Goal: Task Accomplishment & Management: Manage account settings

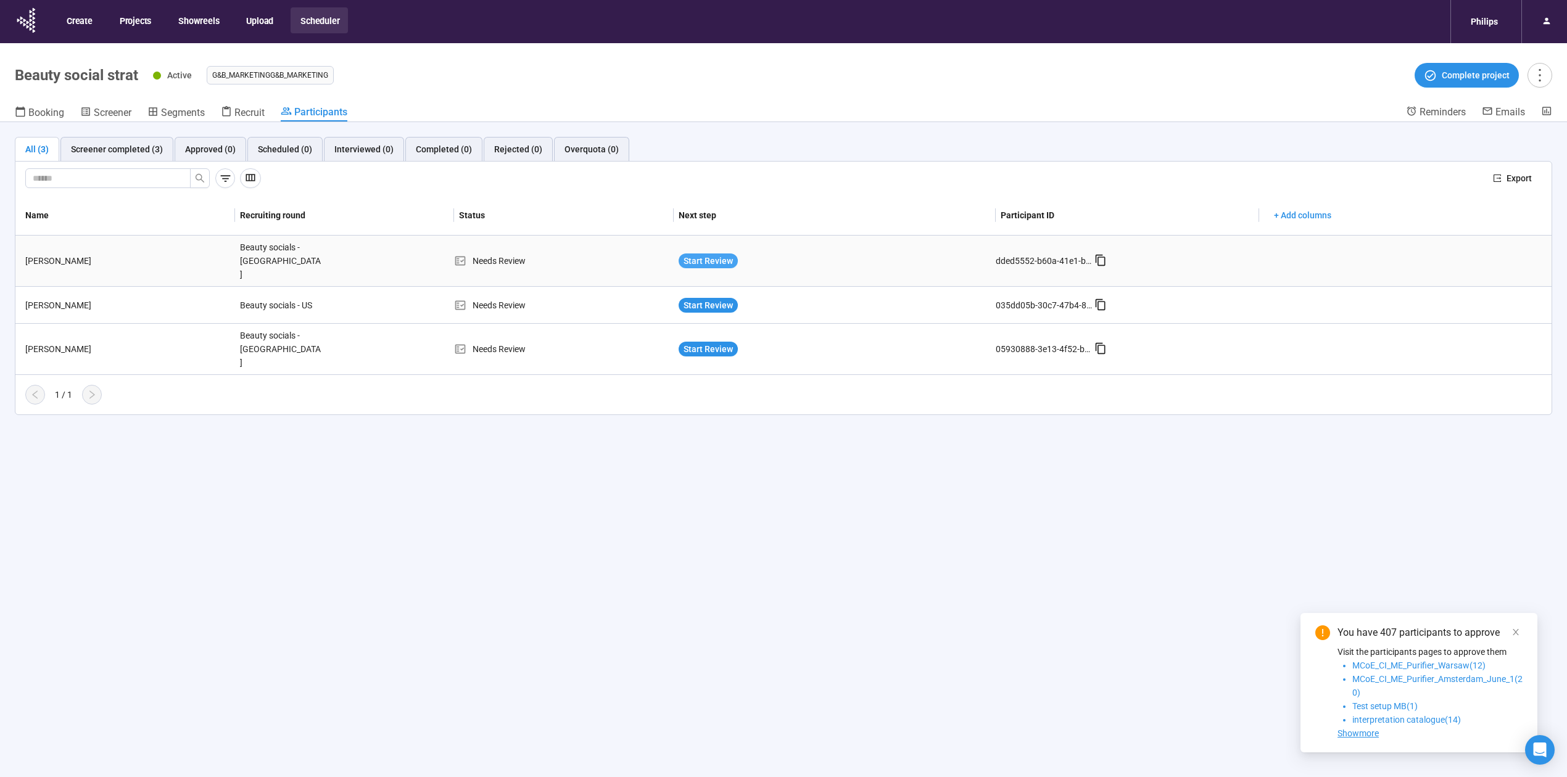
click at [712, 254] on span "Start Review" at bounding box center [707, 261] width 49 height 14
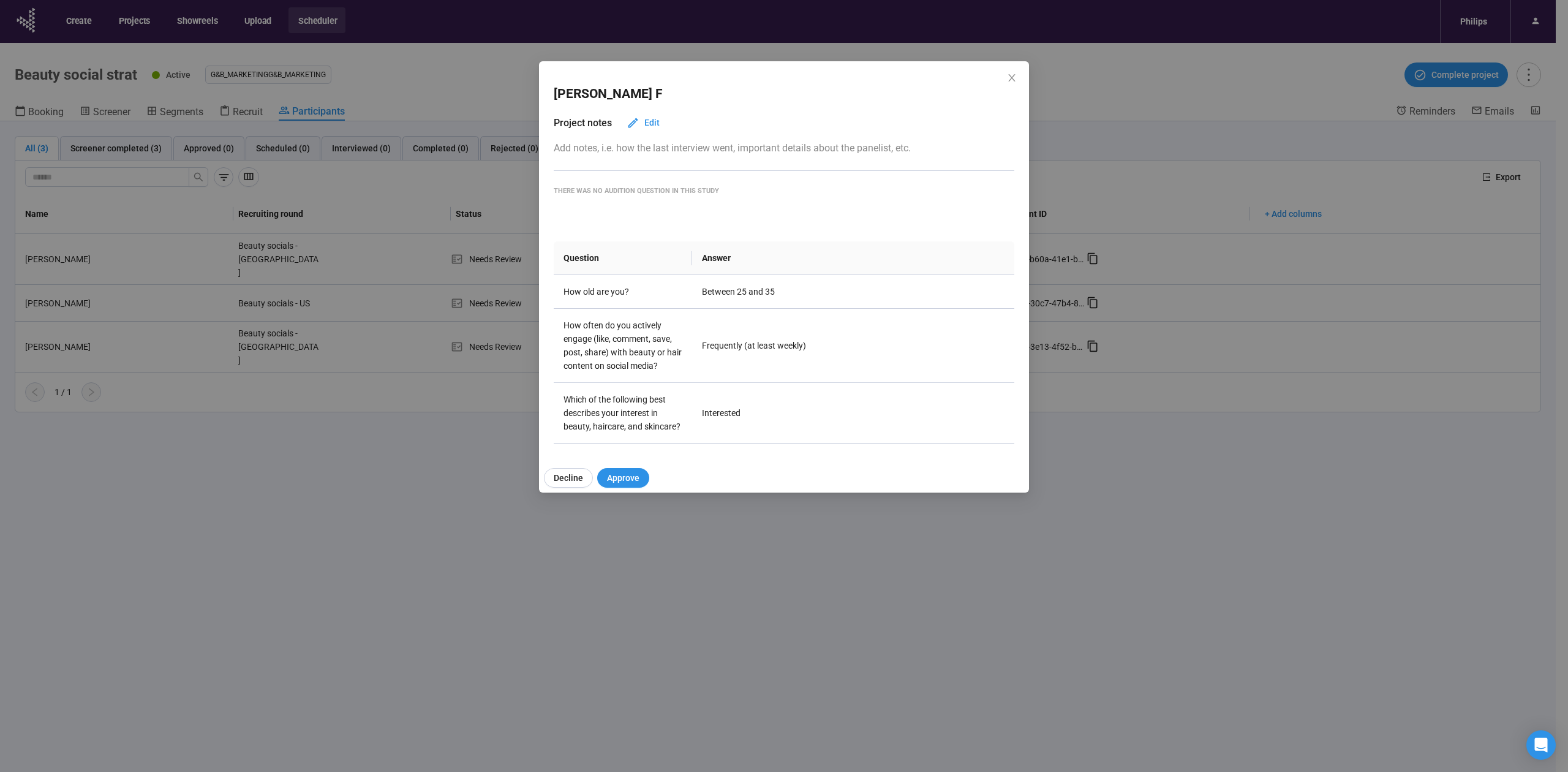
click at [424, 426] on div "[PERSON_NAME] Project notes Edit Add notes, i.e. how the last interview went, i…" at bounding box center [784, 386] width 1568 height 772
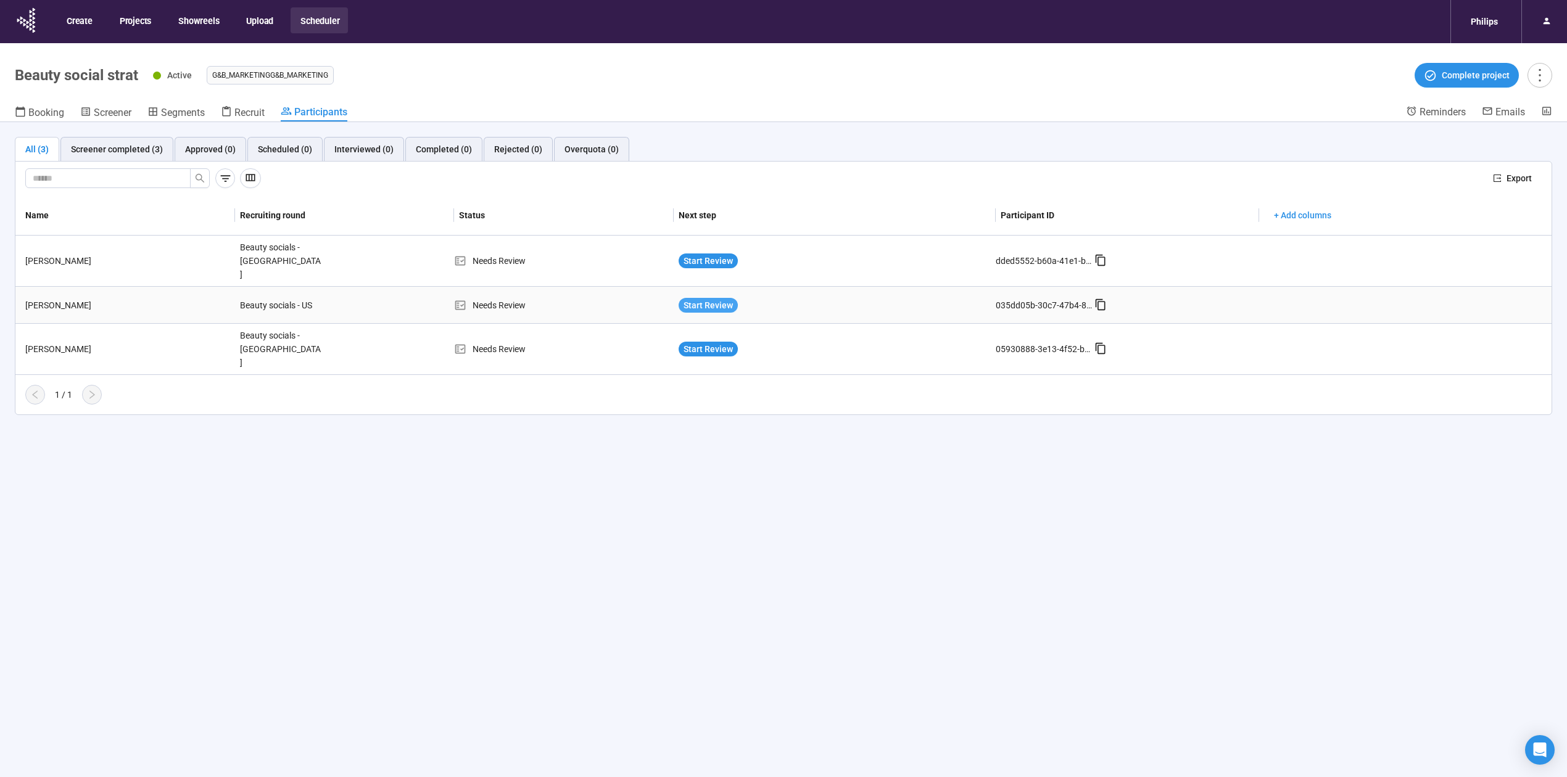
click at [729, 299] on span "Start Review" at bounding box center [707, 306] width 49 height 14
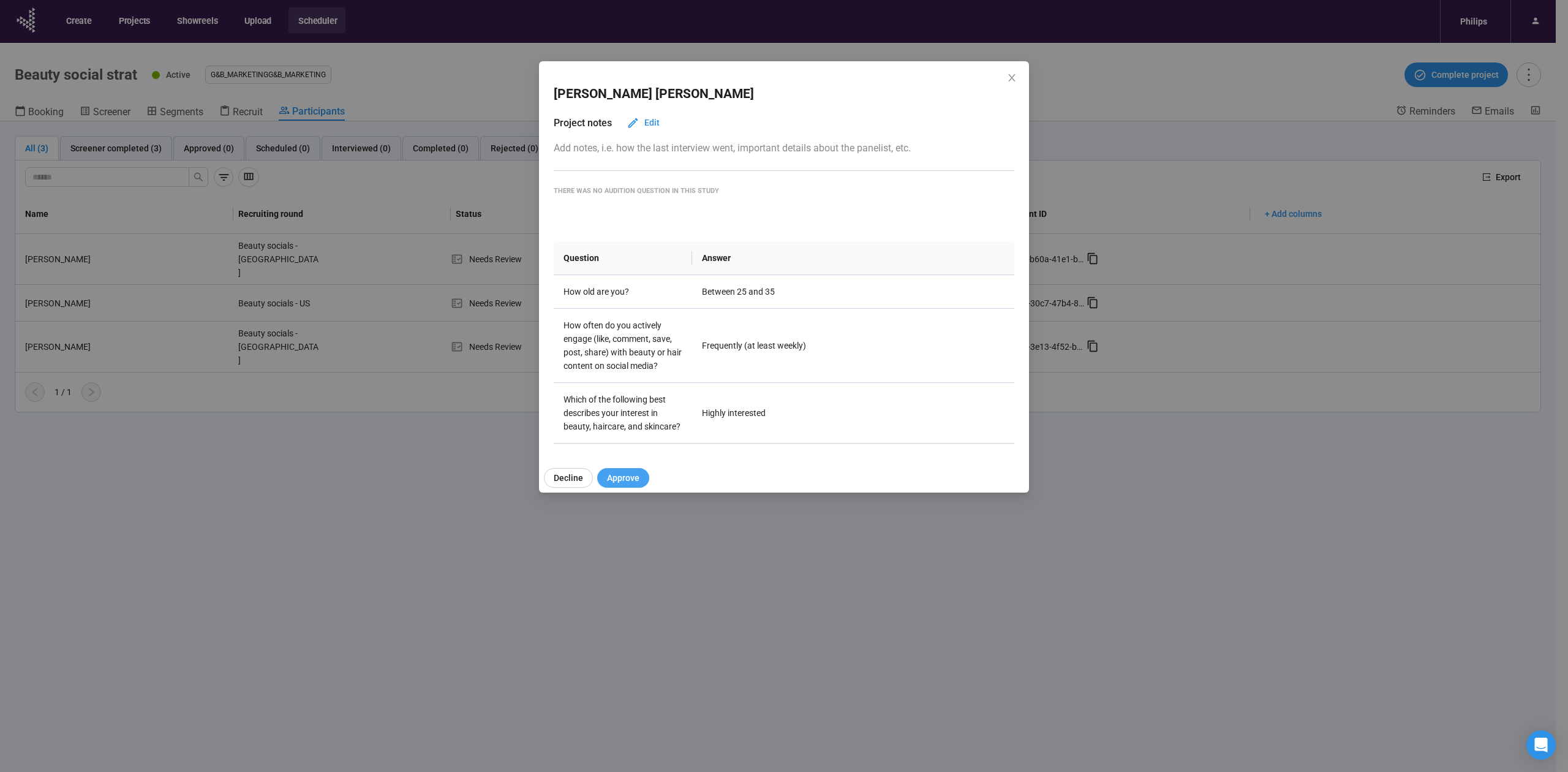
click at [620, 477] on span "Approve" at bounding box center [623, 478] width 33 height 14
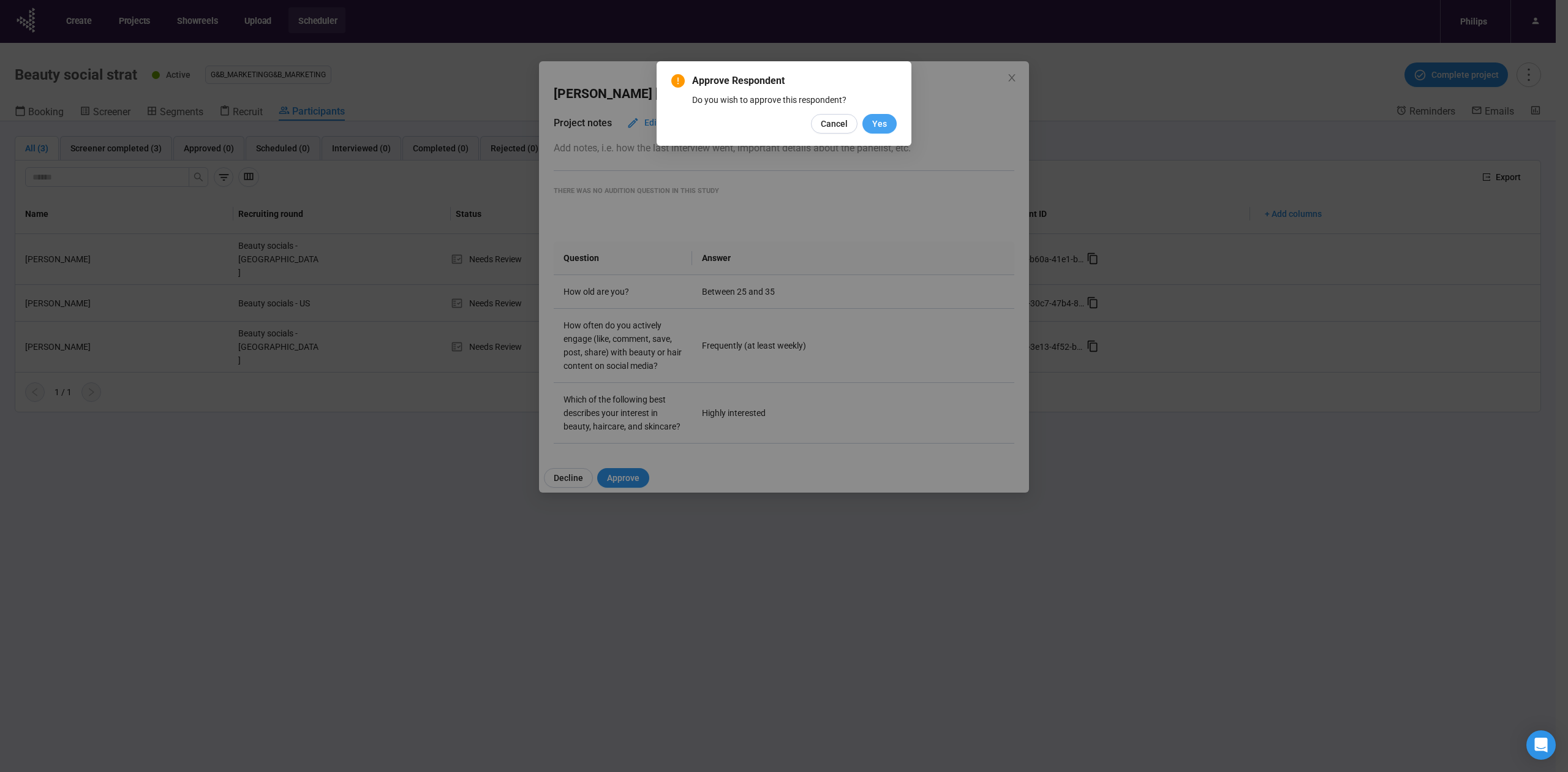
click at [873, 117] on span "Yes" at bounding box center [879, 124] width 15 height 14
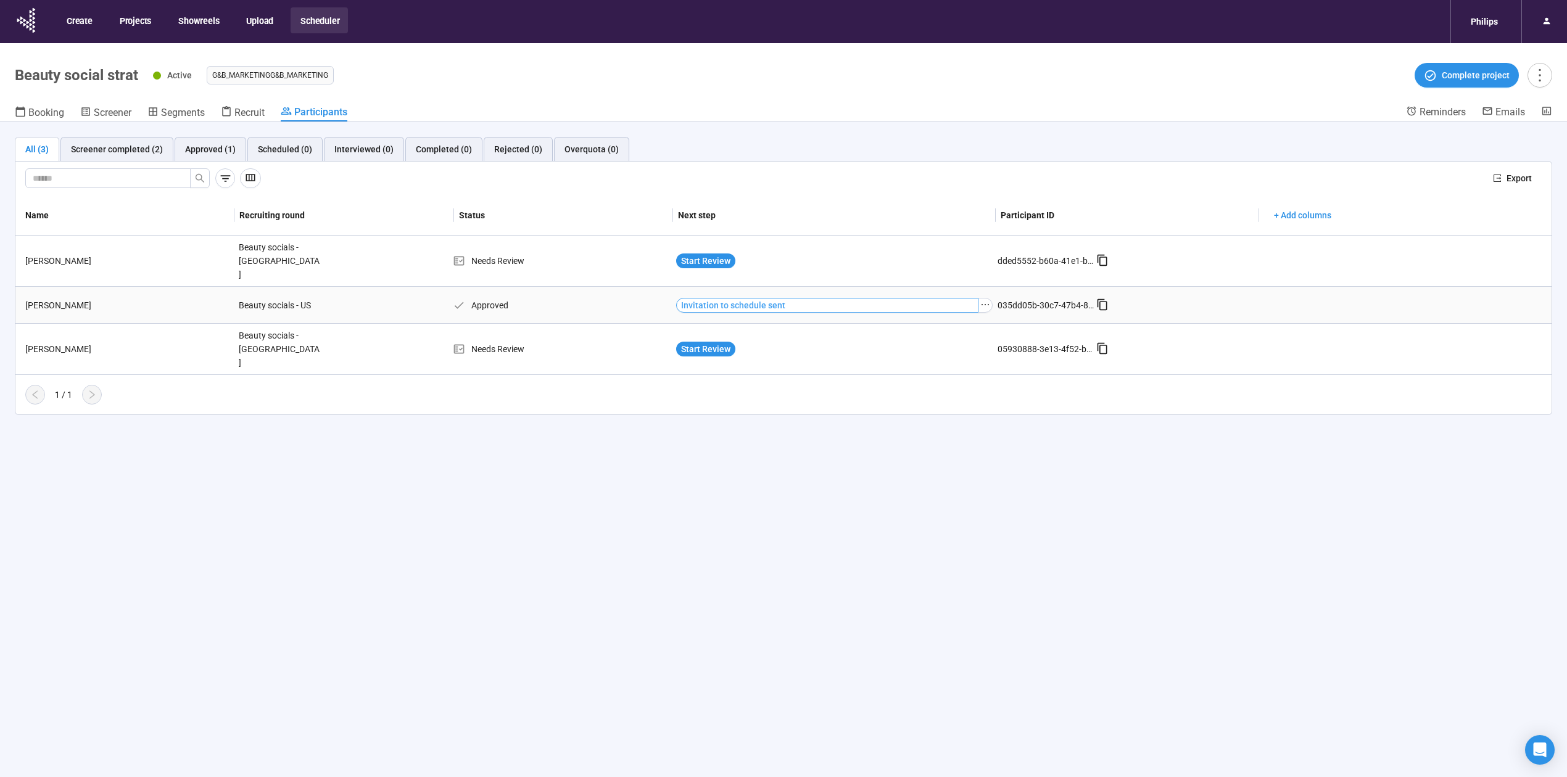
click at [744, 299] on span "Invitation to schedule sent" at bounding box center [733, 306] width 104 height 14
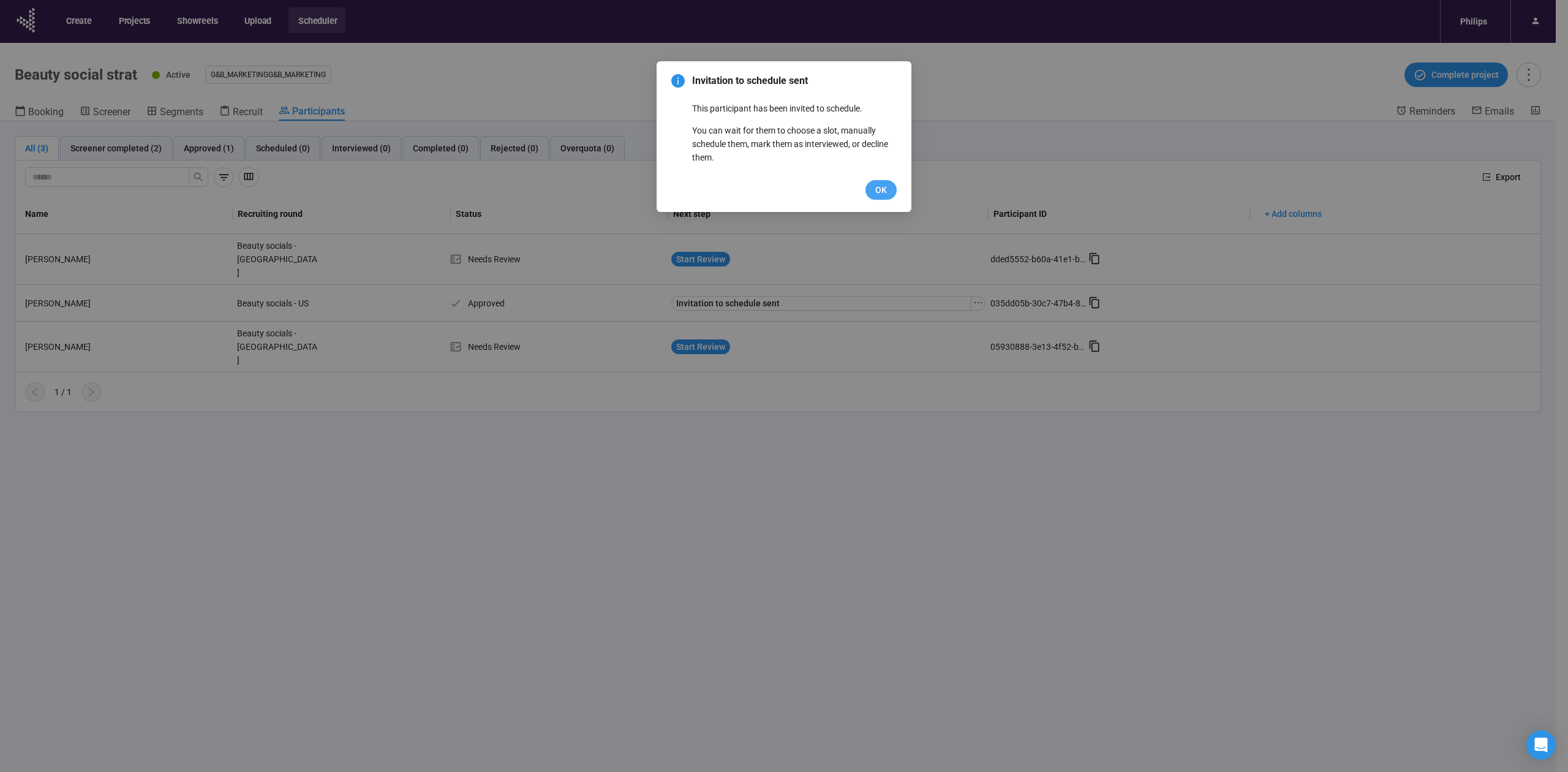
click at [875, 195] on span "OK" at bounding box center [881, 190] width 12 height 14
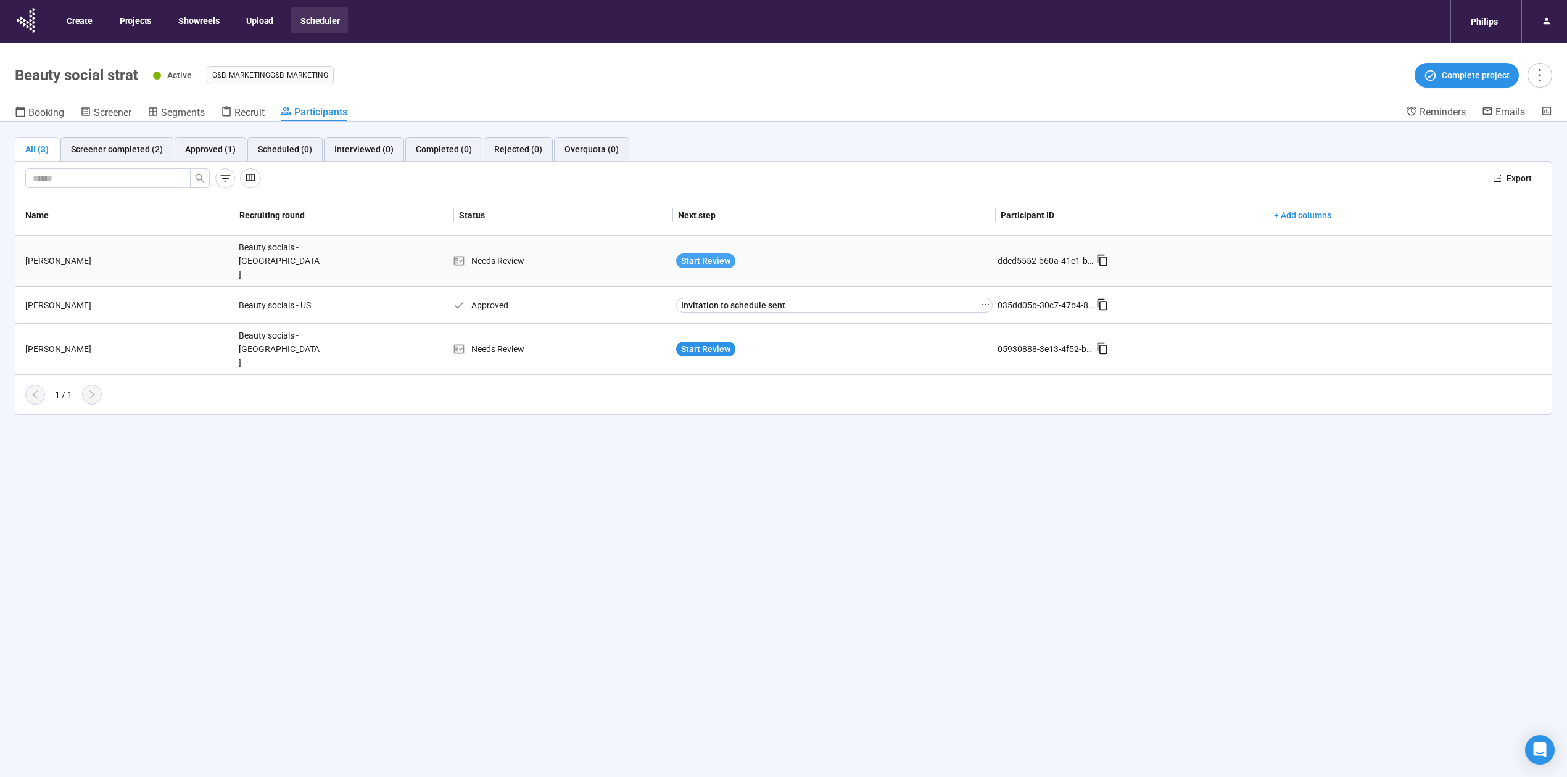
click at [694, 255] on span "Start Review" at bounding box center [705, 261] width 49 height 14
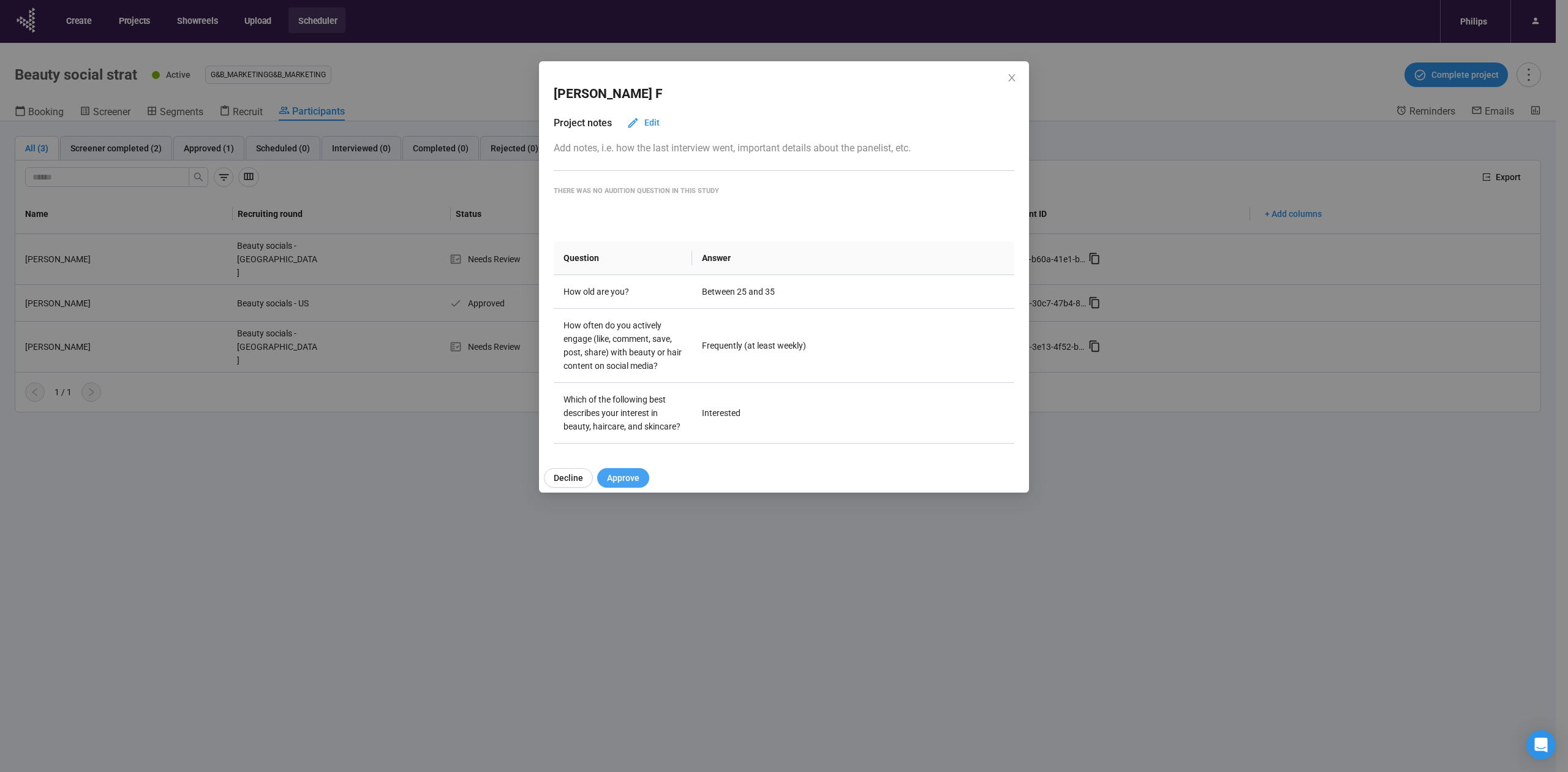
click at [628, 479] on span "Approve" at bounding box center [623, 478] width 33 height 14
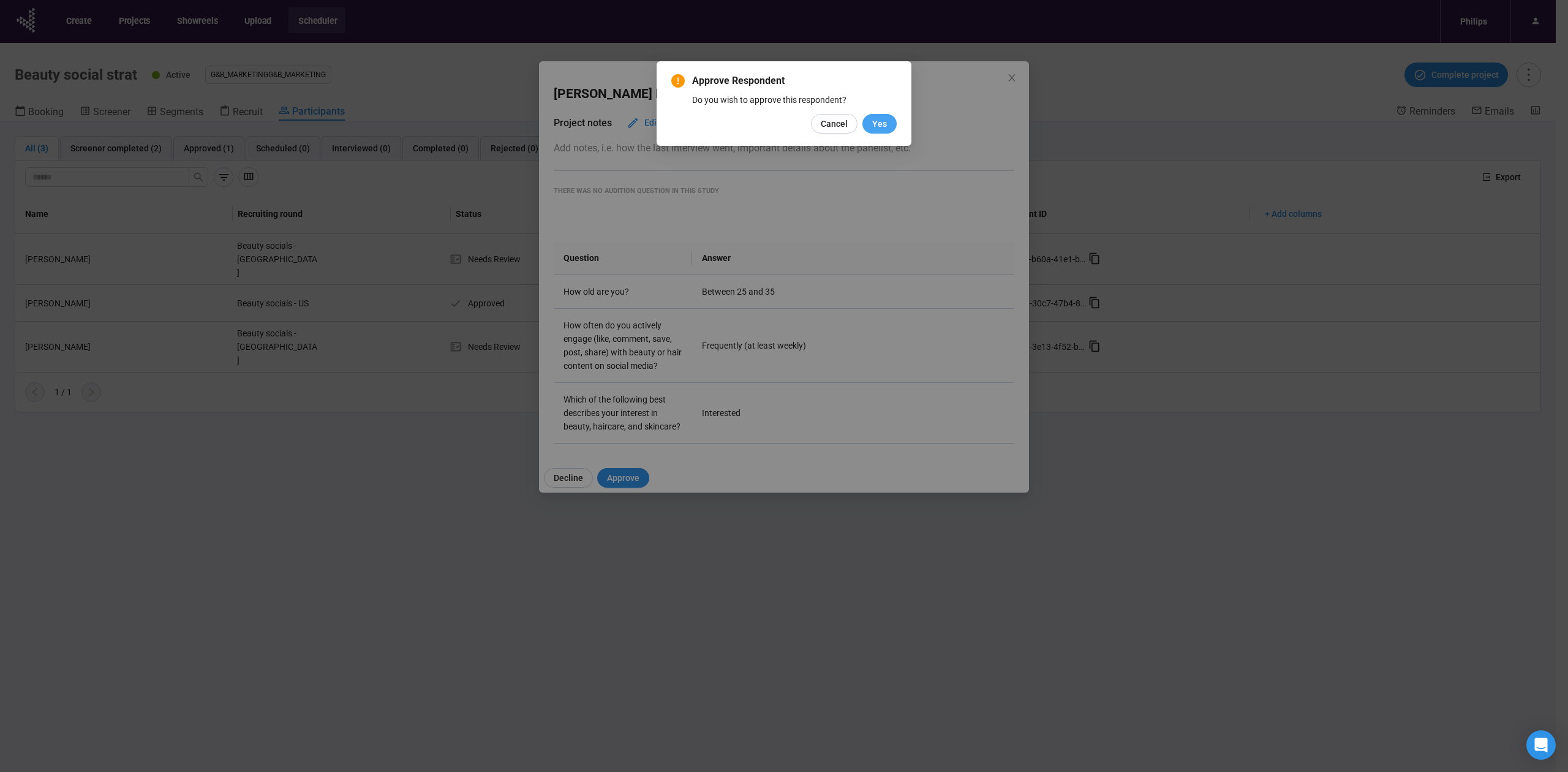
click at [877, 125] on span "Yes" at bounding box center [879, 124] width 15 height 14
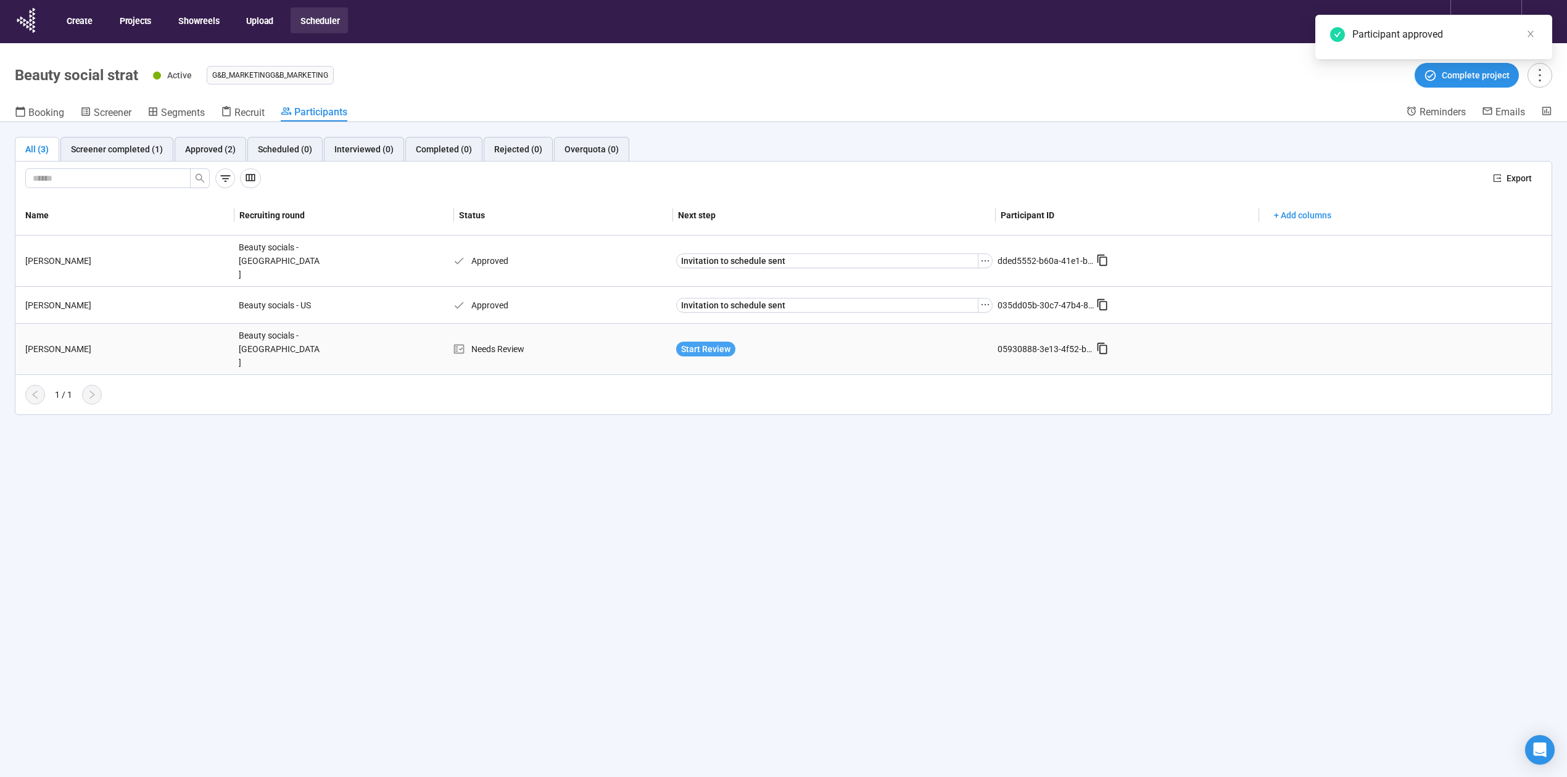
click at [710, 342] on span "Start Review" at bounding box center [705, 349] width 49 height 14
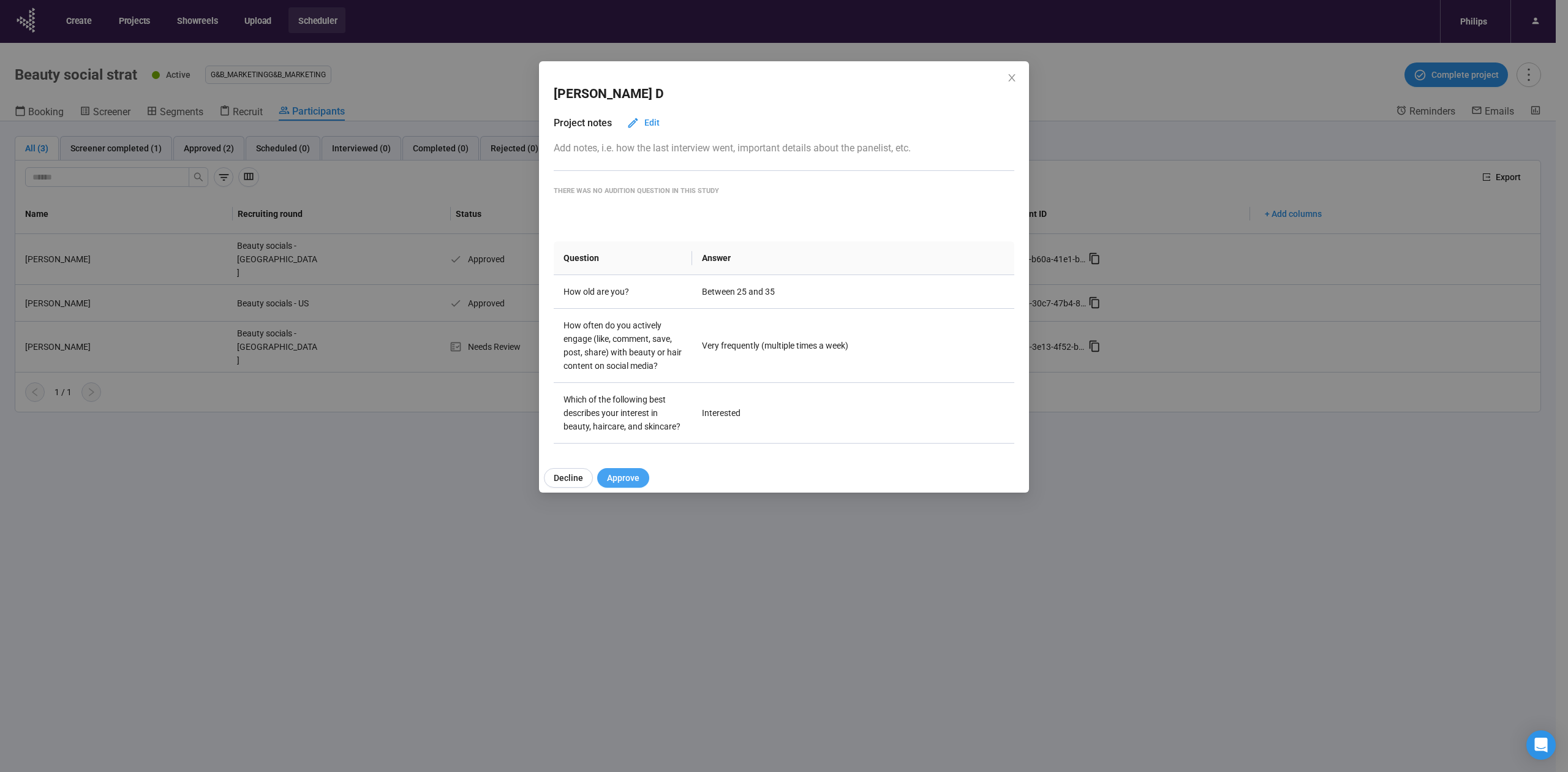
click at [631, 478] on span "Approve" at bounding box center [623, 478] width 33 height 14
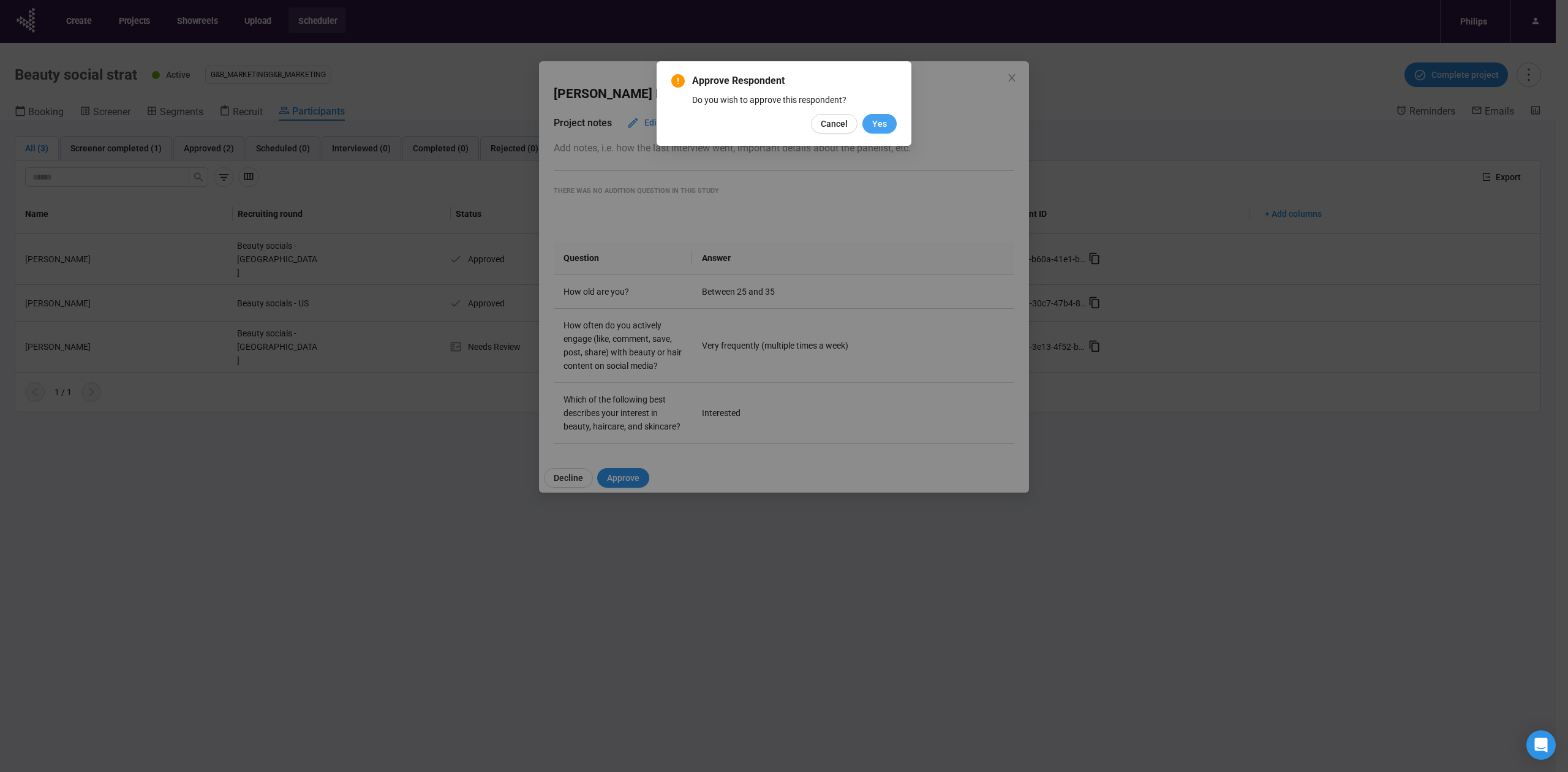
click at [888, 125] on button "Yes" at bounding box center [879, 124] width 35 height 20
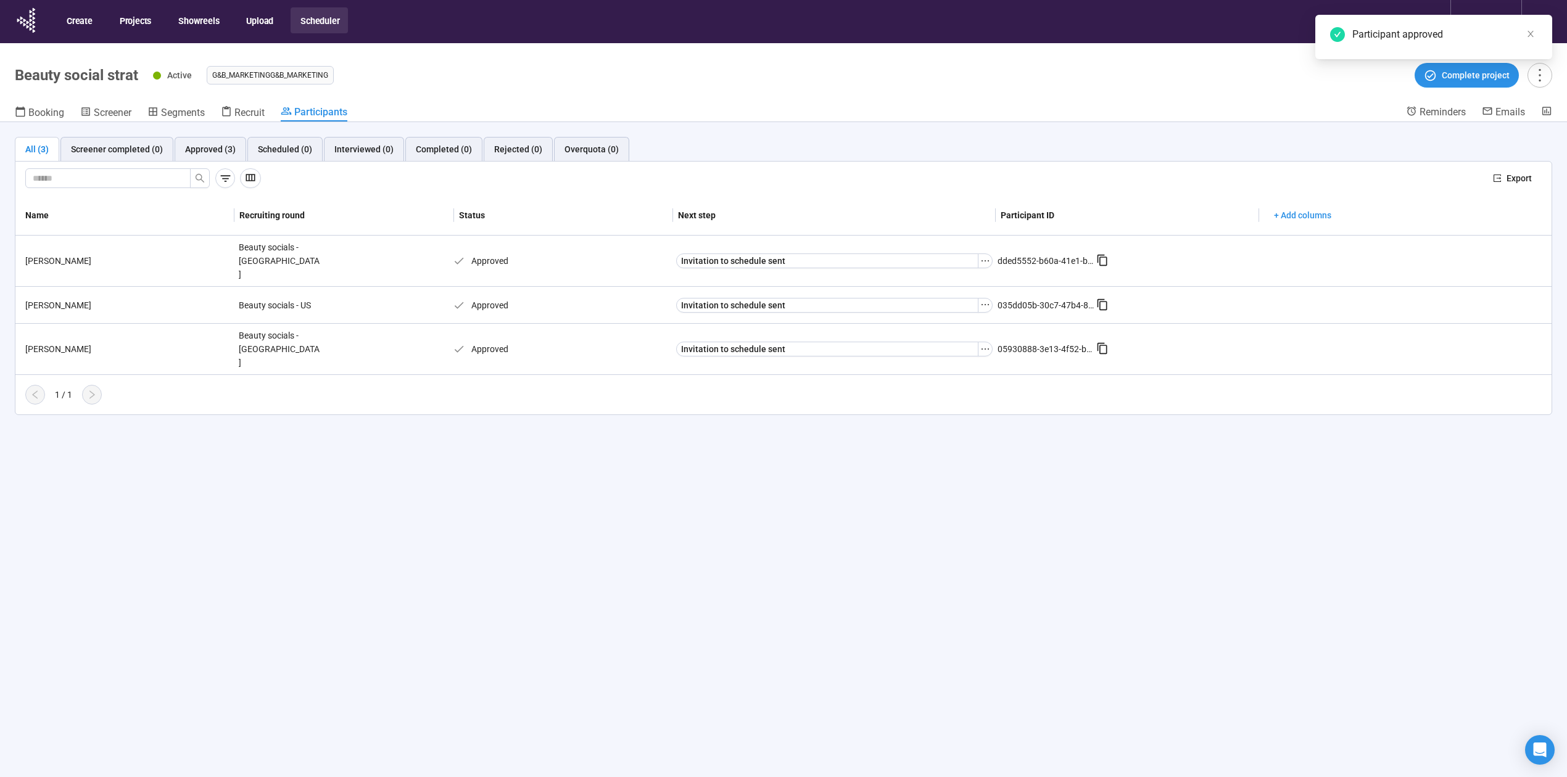
click at [1527, 25] on div "Participant approved" at bounding box center [1433, 37] width 237 height 44
click at [1528, 35] on icon "close" at bounding box center [1530, 34] width 6 height 6
click at [146, 20] on button "Projects" at bounding box center [135, 20] width 50 height 26
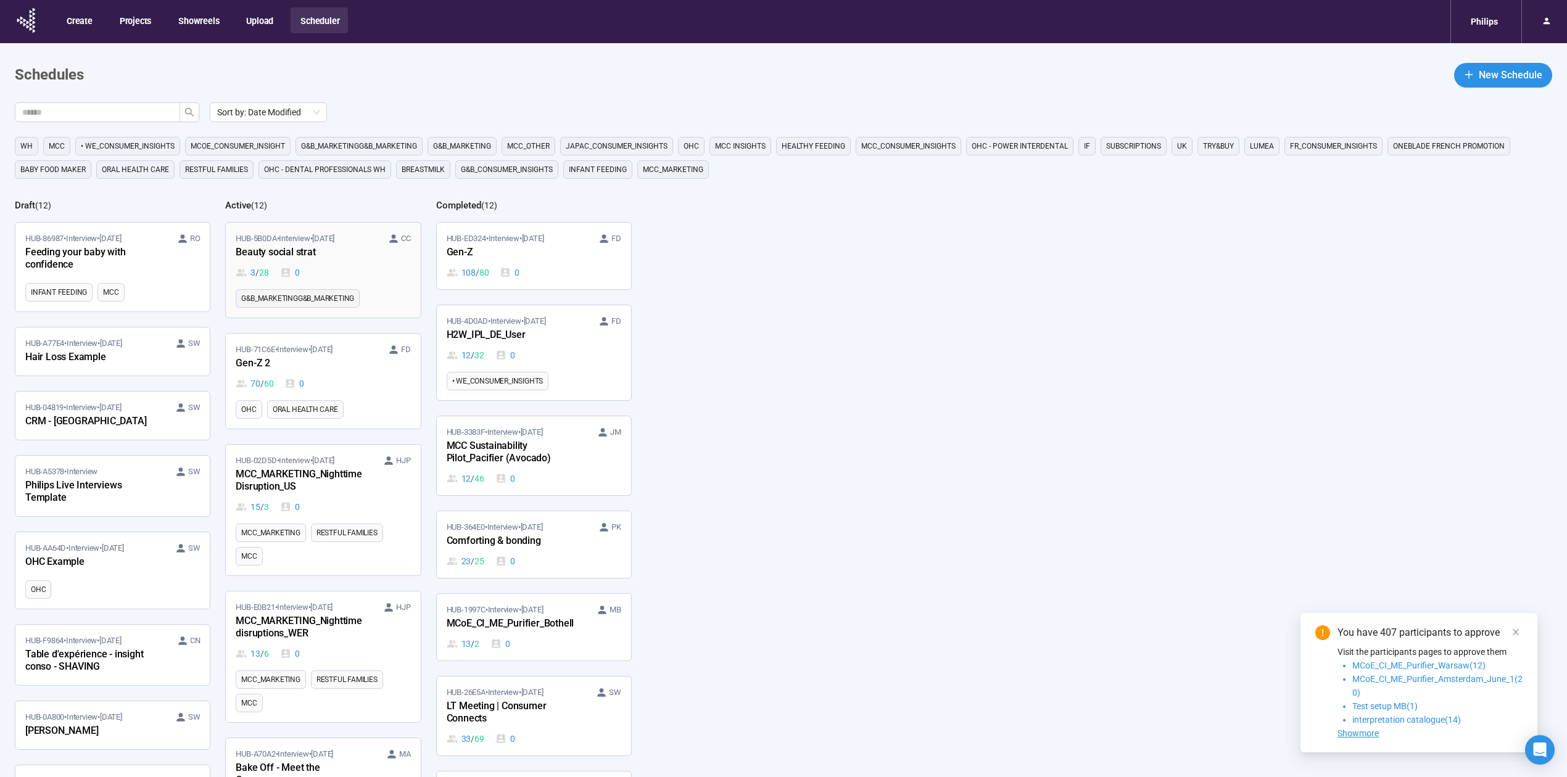
click at [299, 250] on div "Beauty social strat" at bounding box center [304, 253] width 136 height 16
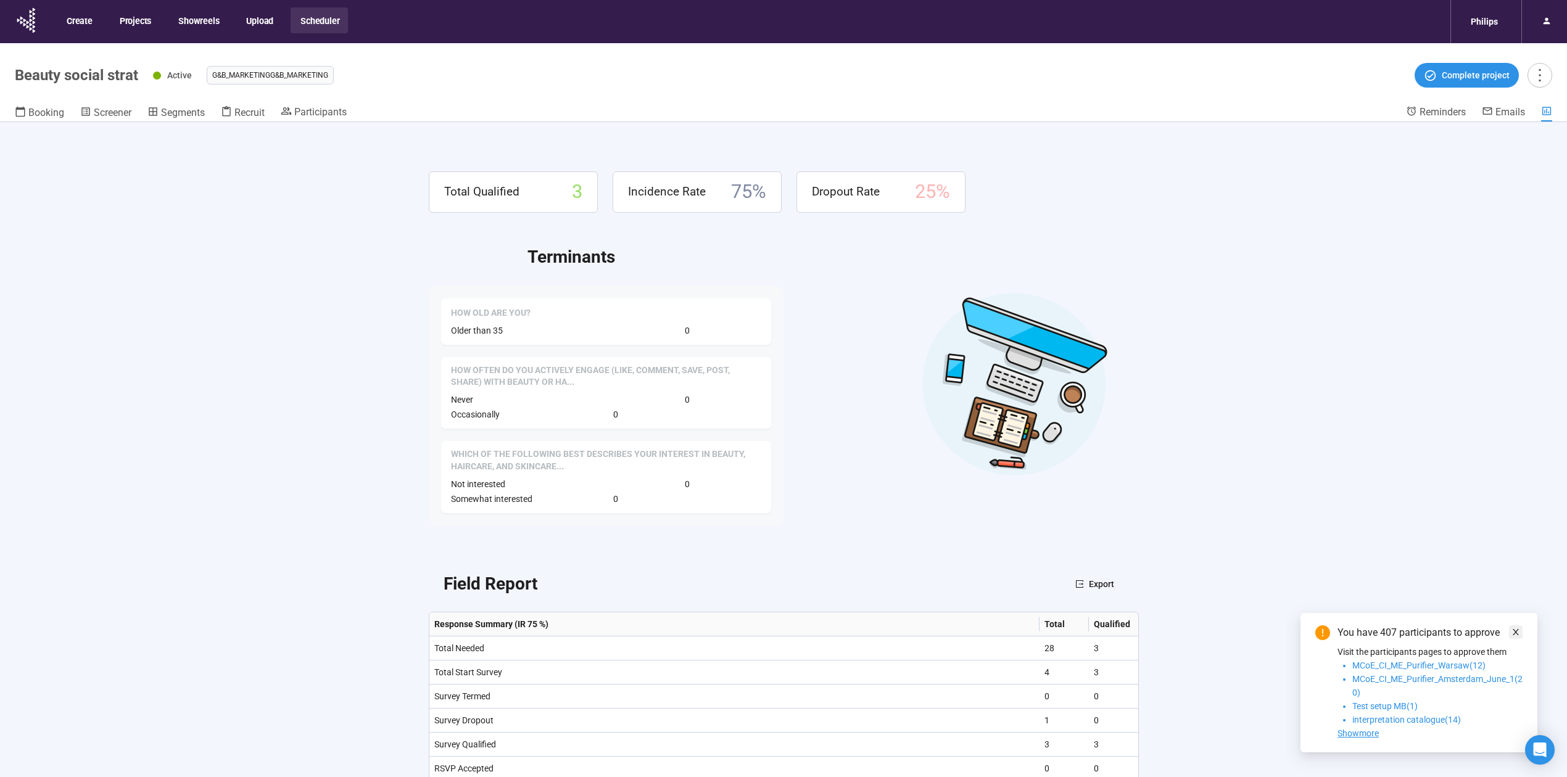
click at [1512, 630] on icon "close" at bounding box center [1515, 632] width 9 height 9
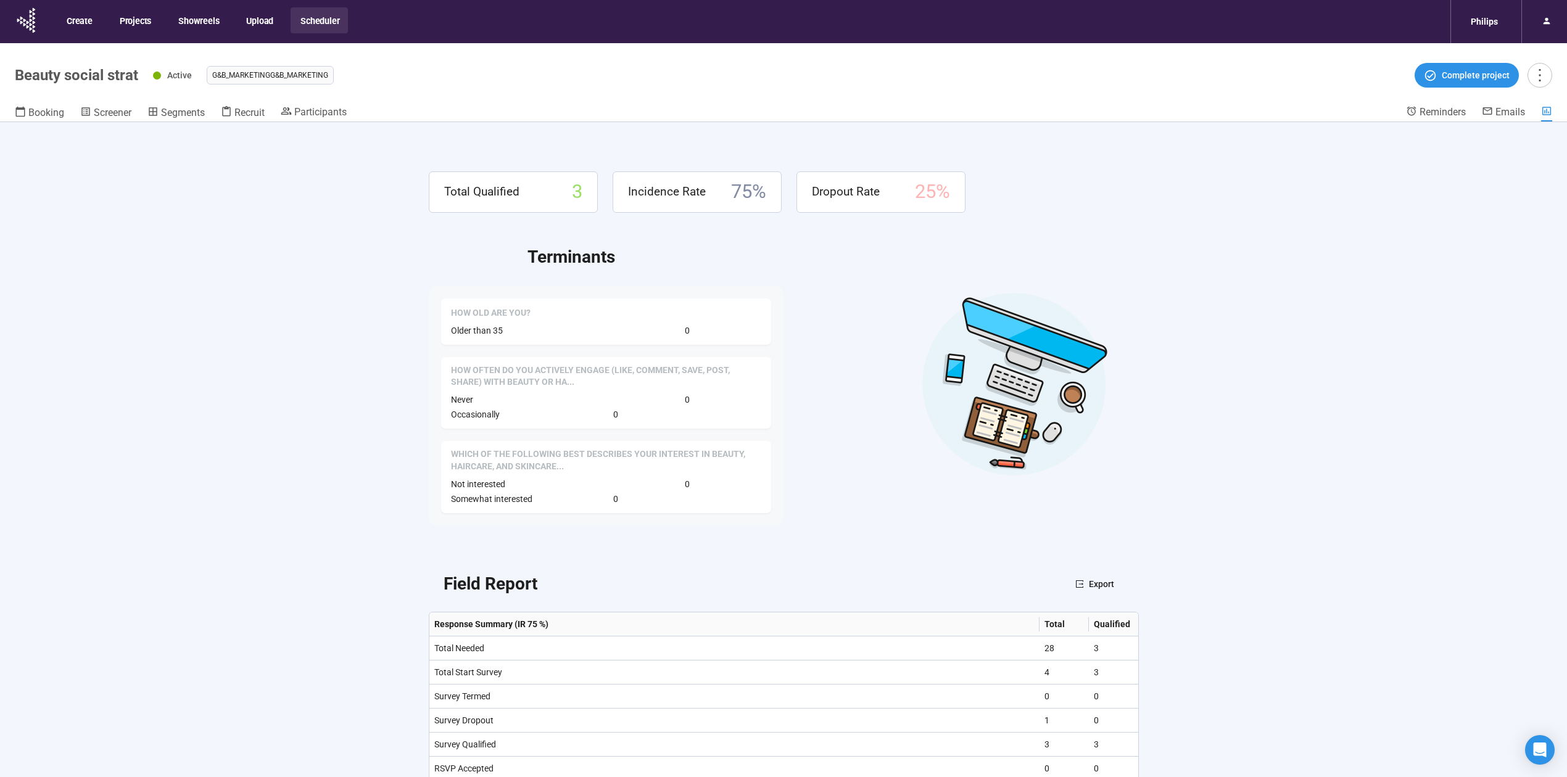
click at [400, 429] on div "Total Qualified 3 Incidence Rate 75 % Dropout Rate 25 % Terminants How old are …" at bounding box center [784, 471] width 784 height 698
click at [302, 102] on header "Beauty social strat Active G&B_MARKETINGG&B_MARKETING Complete project Booking …" at bounding box center [783, 82] width 1567 height 79
click at [300, 110] on span "Participants" at bounding box center [320, 112] width 52 height 12
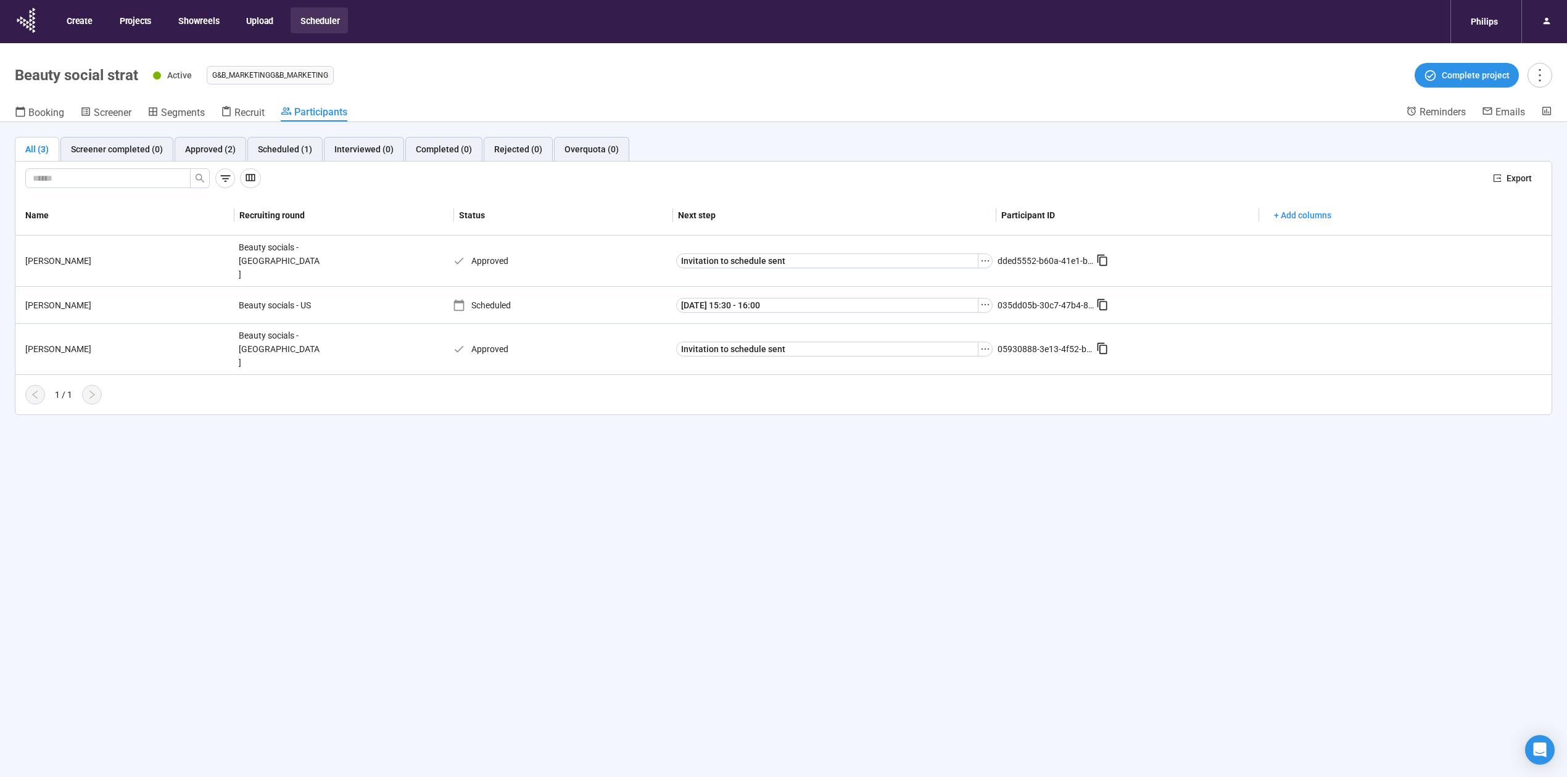
click at [575, 459] on div "All (3) Screener completed (0) Approved (2) Scheduled (1) Interviewed (0) Compl…" at bounding box center [783, 471] width 1567 height 698
click at [986, 300] on icon "ellipsis" at bounding box center [985, 305] width 10 height 10
click at [623, 484] on div "All (3) Screener completed (0) Approved (2) Scheduled (1) Interviewed (0) Compl…" at bounding box center [783, 471] width 1567 height 698
